Goal: Information Seeking & Learning: Learn about a topic

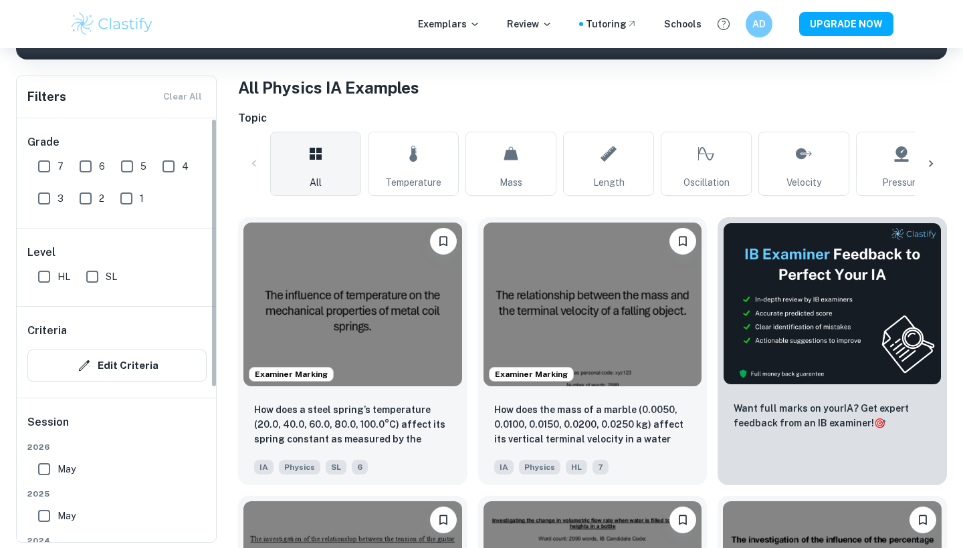
scroll to position [241, 0]
click at [88, 277] on input "SL" at bounding box center [92, 277] width 27 height 27
checkbox input "true"
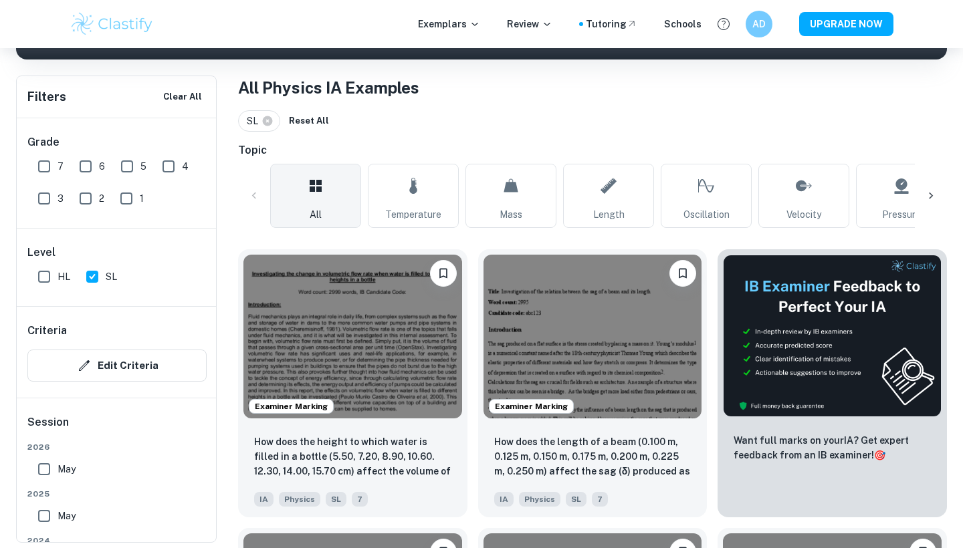
click at [53, 172] on input "7" at bounding box center [44, 166] width 27 height 27
checkbox input "true"
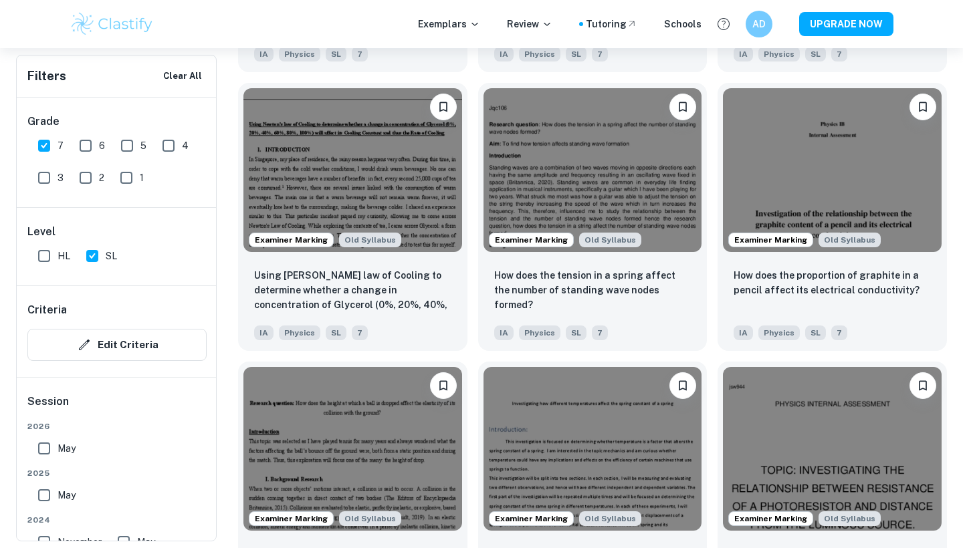
scroll to position [1526, 0]
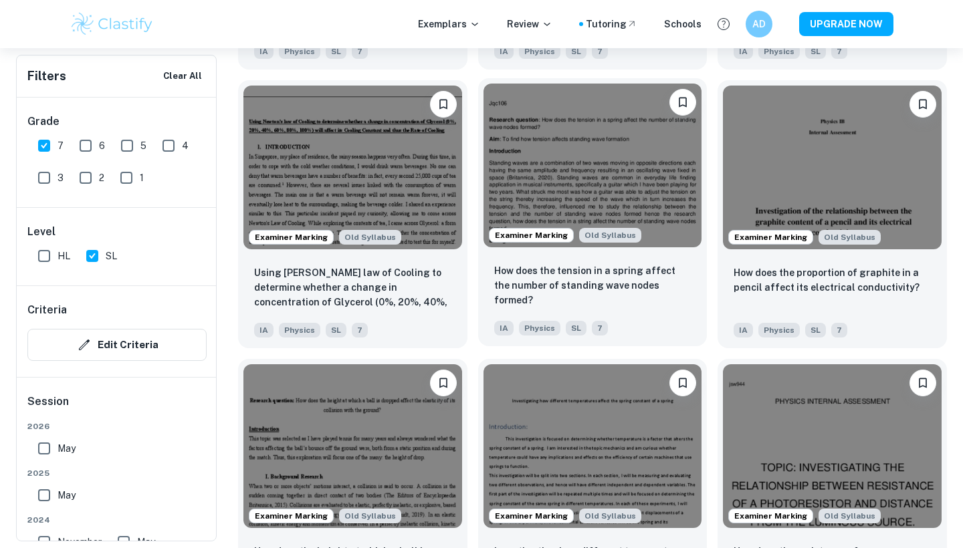
click at [523, 182] on img at bounding box center [593, 166] width 219 height 164
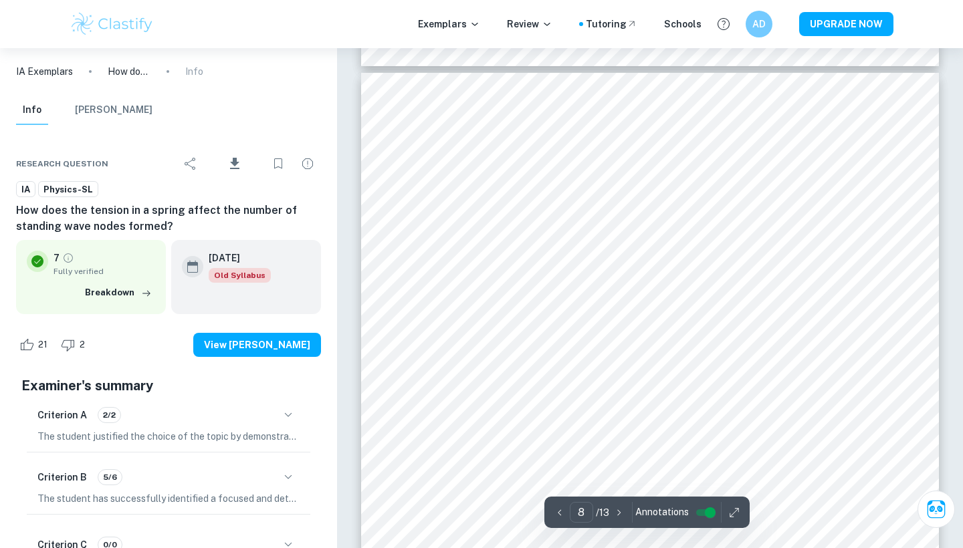
scroll to position [5915, 0]
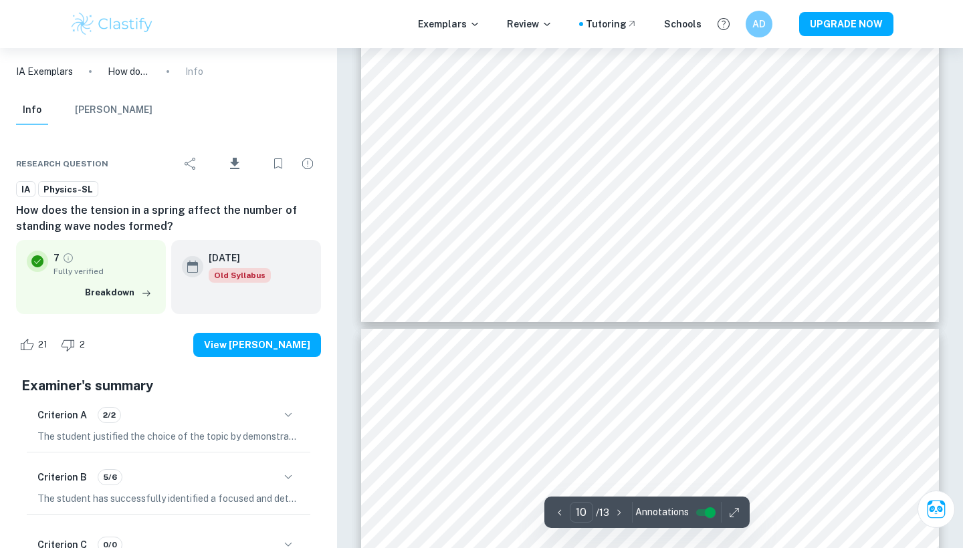
type input "11"
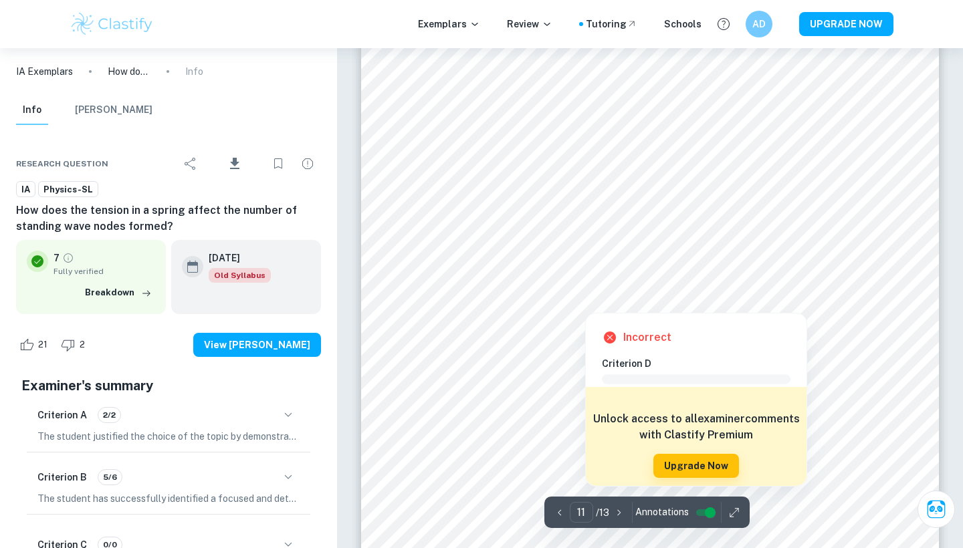
scroll to position [8593, 0]
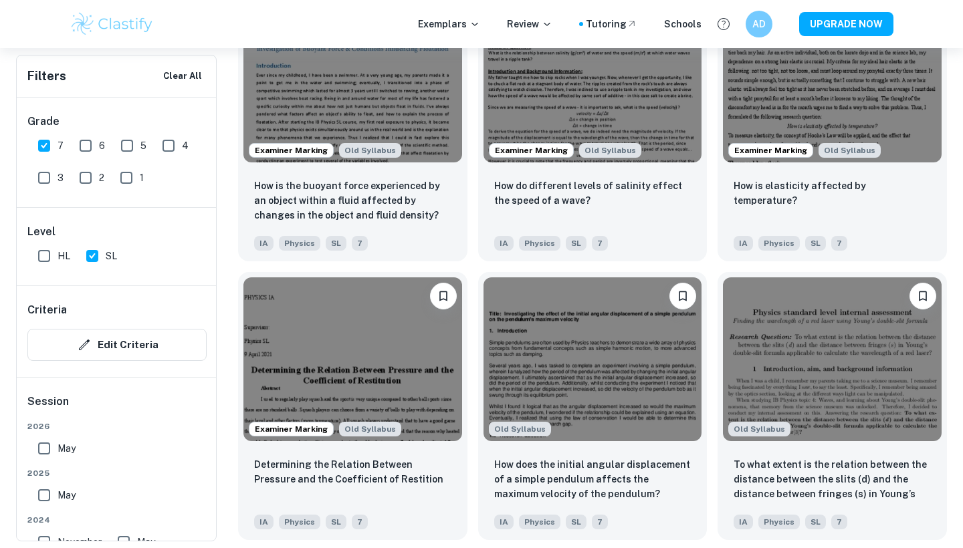
scroll to position [2699, 0]
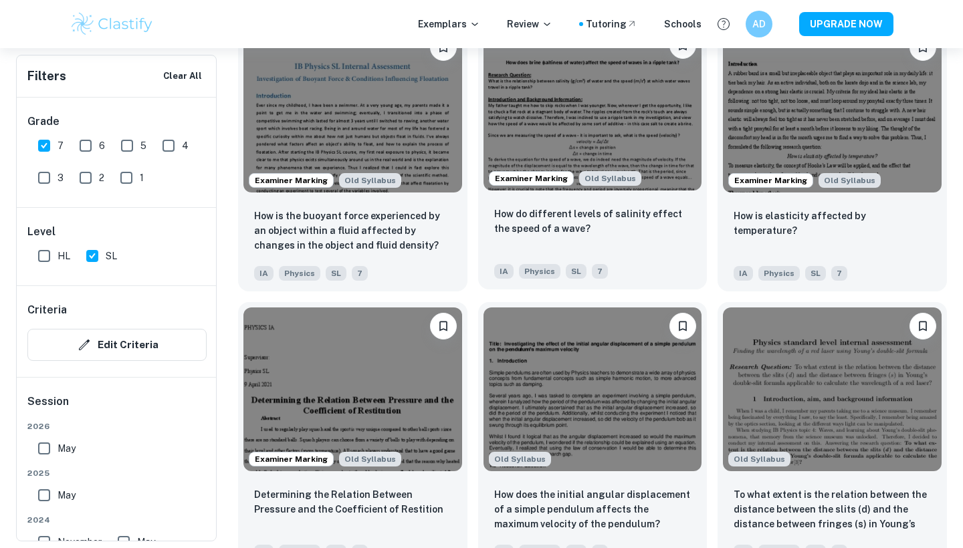
click at [573, 125] on img at bounding box center [593, 109] width 219 height 164
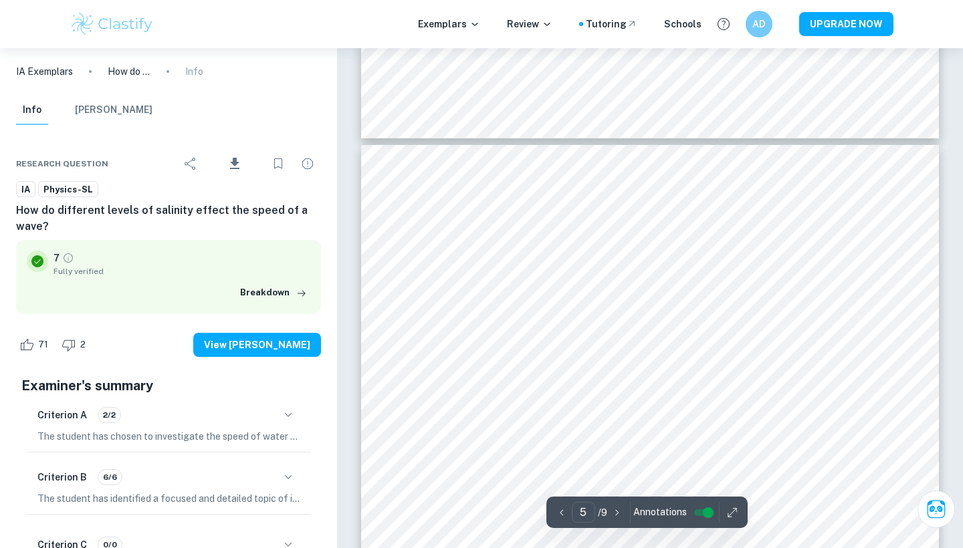
scroll to position [3276, 0]
type input "7"
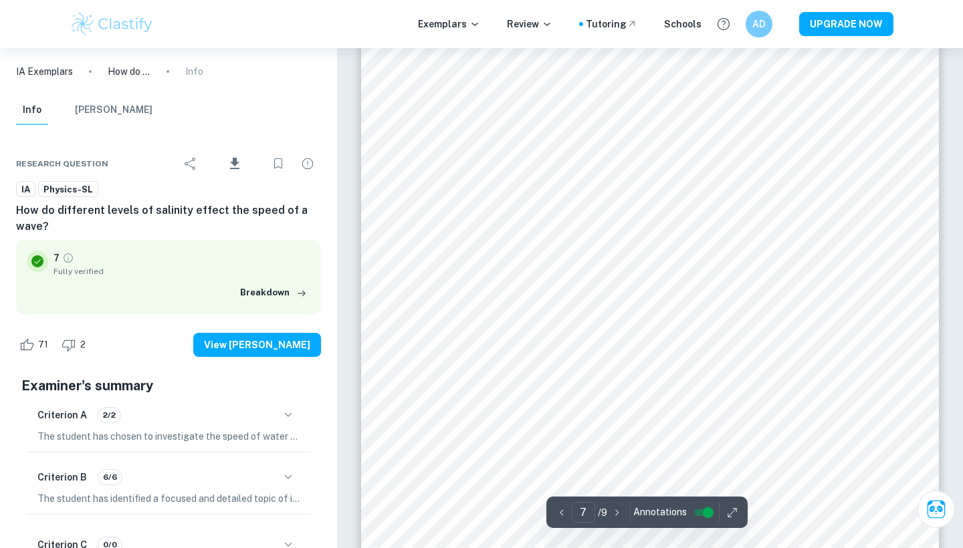
scroll to position [4865, 0]
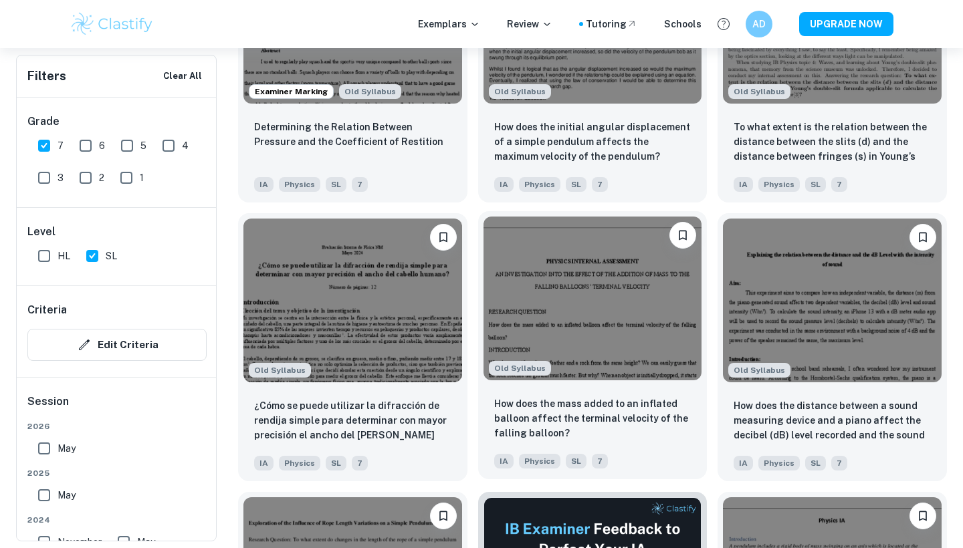
scroll to position [3068, 0]
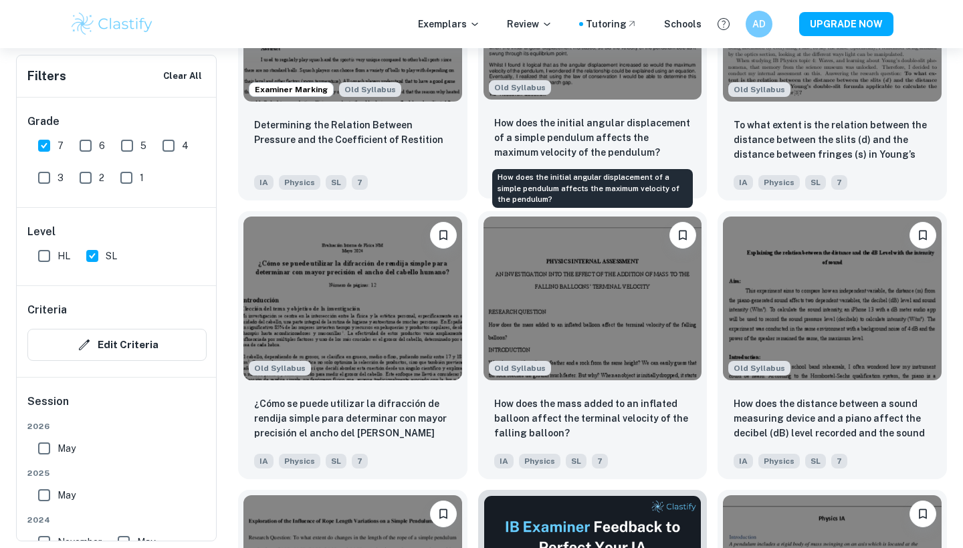
click at [577, 120] on p "How does the initial angular displacement of a simple pendulum affects the maxi…" at bounding box center [592, 138] width 197 height 44
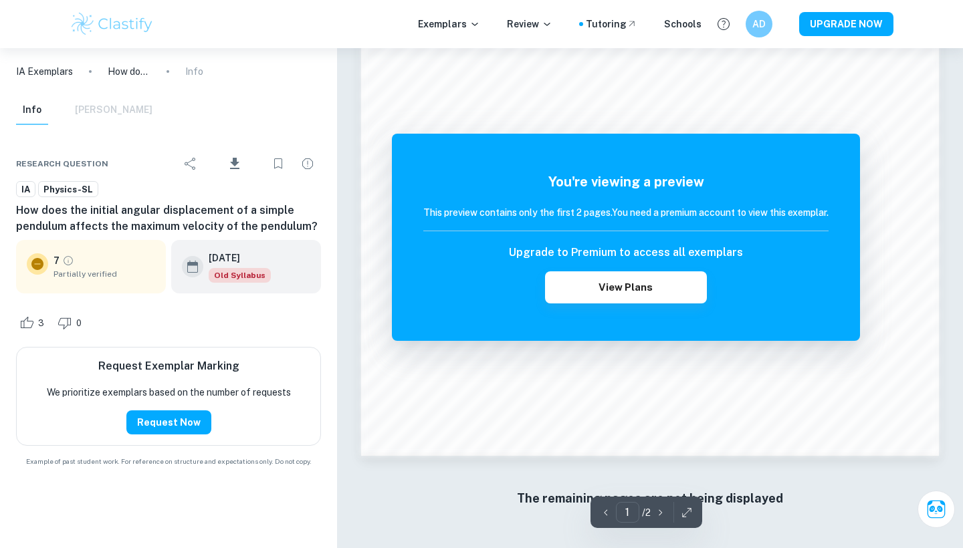
scroll to position [1247, 0]
